Goal: Find specific page/section

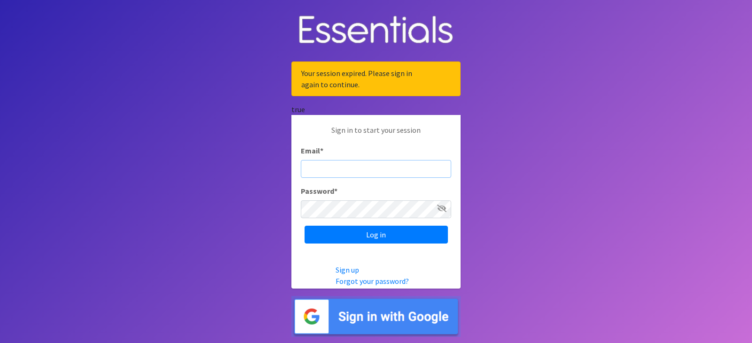
type input "judi@momshelpingmomsfoundation.org"
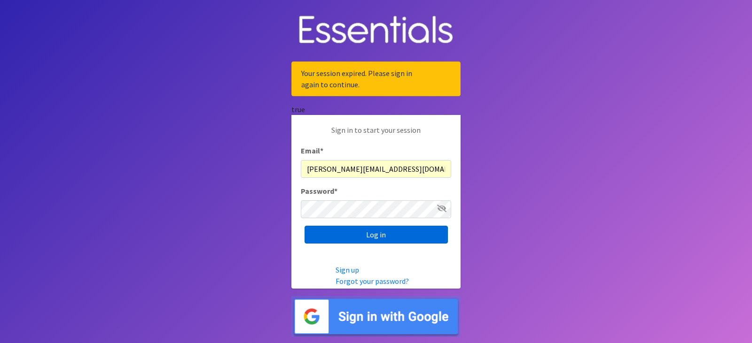
click at [396, 237] on input "Log in" at bounding box center [375, 235] width 143 height 18
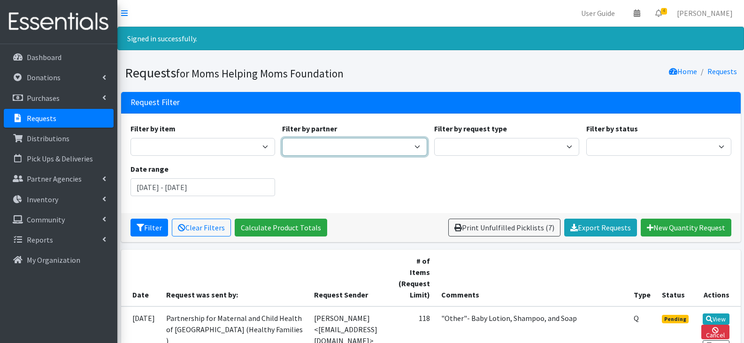
click at [331, 146] on select "A Better Choice Empowerment Center Acenda Integrated Health - FSC Acenda Integr…" at bounding box center [354, 147] width 145 height 18
select select "612"
click at [282, 138] on select "A Better Choice Empowerment Center Acenda Integrated Health - FSC Acenda Integr…" at bounding box center [354, 147] width 145 height 18
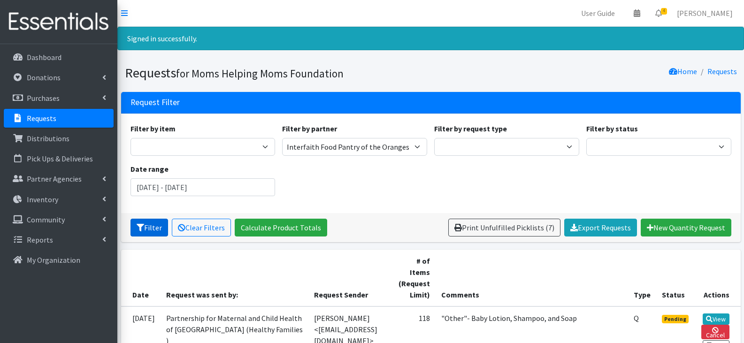
click at [152, 228] on button "Filter" at bounding box center [150, 228] width 38 height 18
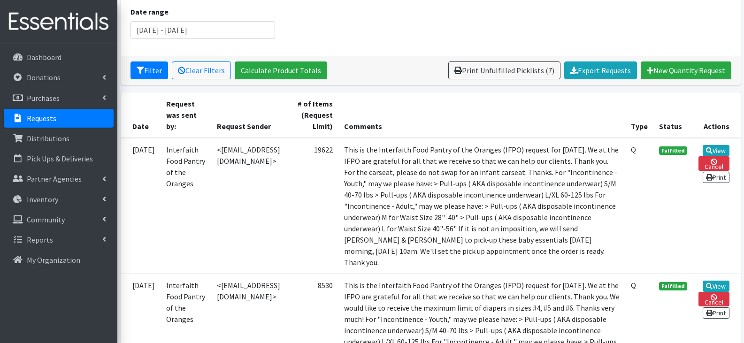
scroll to position [141, 0]
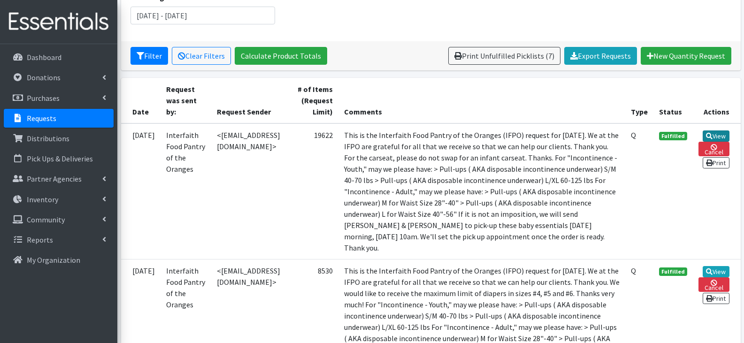
click at [721, 134] on link "View" at bounding box center [716, 136] width 27 height 11
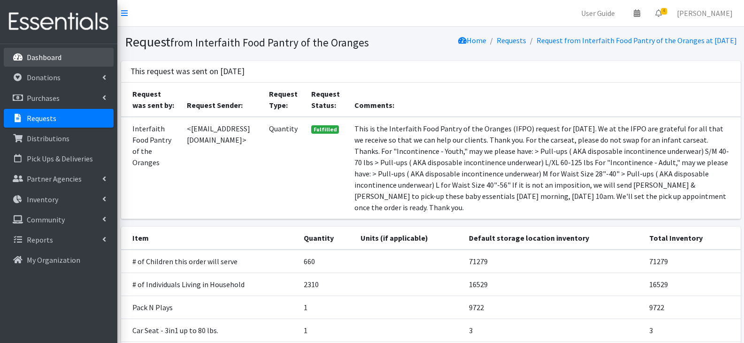
click at [48, 55] on p "Dashboard" at bounding box center [44, 57] width 35 height 9
